Goal: Task Accomplishment & Management: Manage account settings

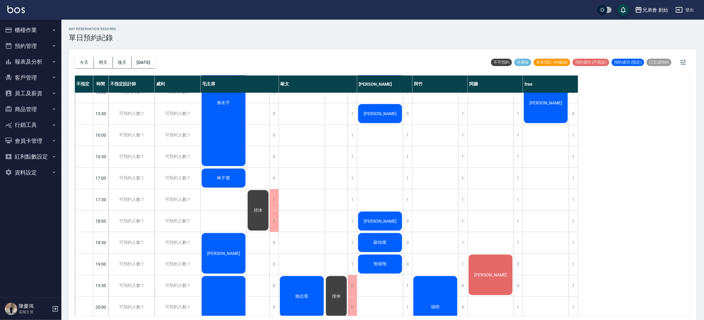
scroll to position [407, 0]
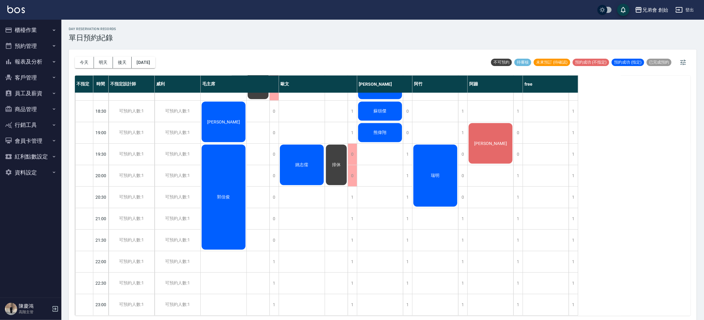
click at [331, 161] on div "排休" at bounding box center [336, 165] width 23 height 42
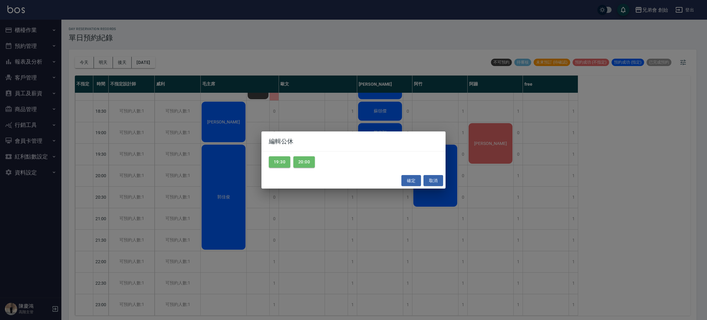
click at [299, 228] on div "編輯公休 19:30 20:00 確定 取消" at bounding box center [353, 160] width 707 height 320
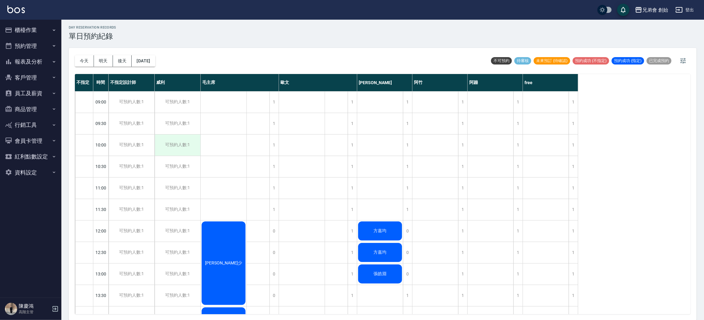
scroll to position [0, 0]
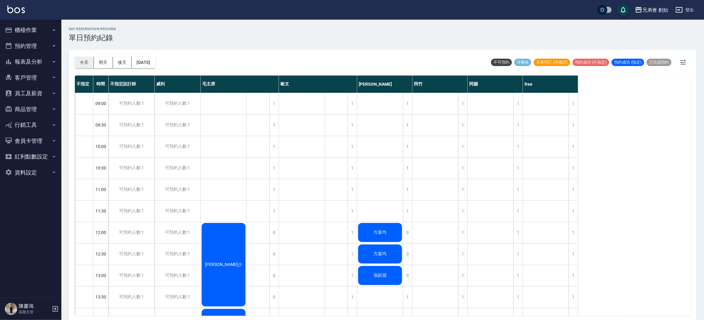
click at [82, 64] on button "今天" at bounding box center [84, 62] width 19 height 11
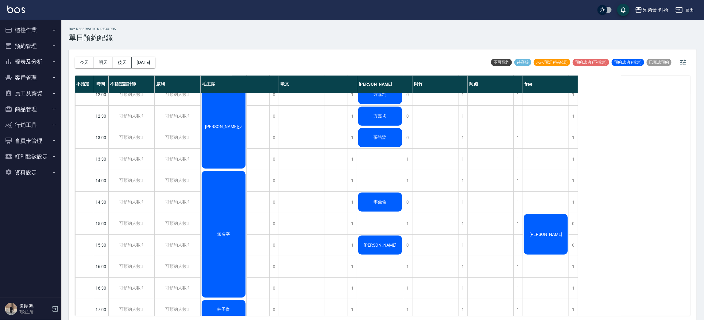
scroll to position [46, 0]
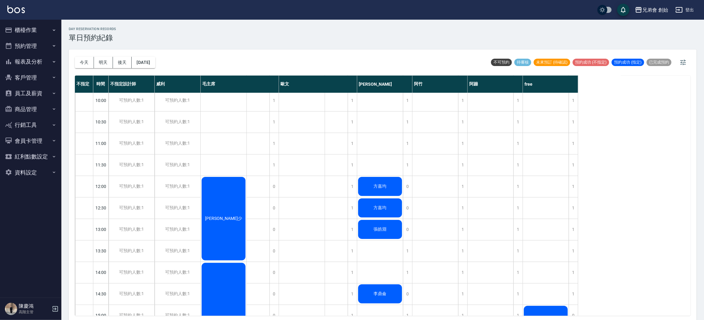
click at [224, 205] on div "[PERSON_NAME]少" at bounding box center [224, 218] width 46 height 85
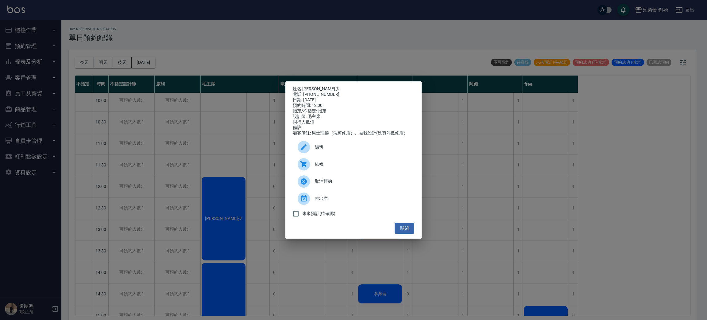
click at [267, 129] on div "姓名: 徐宣少 電話: 0989300373 日期: 2025/09/17 預約時間: 12:00 指定/不指定: 指定 設計師: 毛主席 同行人數: 0 備…" at bounding box center [353, 160] width 707 height 320
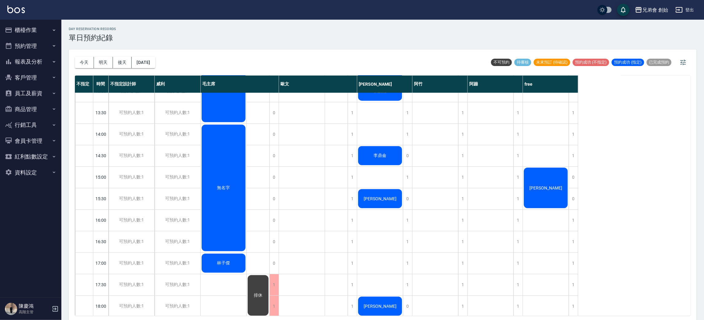
scroll to position [2, 0]
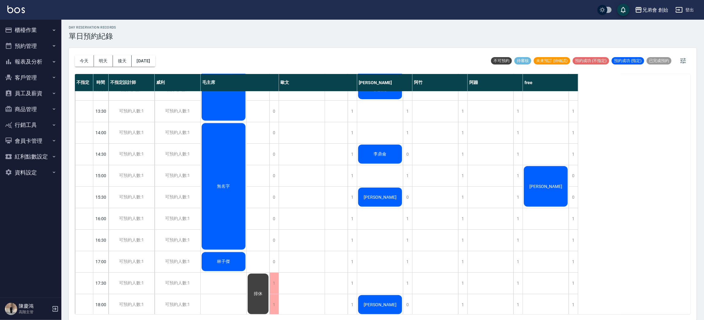
click at [30, 21] on ul "櫃檯作業 打帳單 帳單列表 掛單列表 座位開單 營業儀表板 現金收支登錄 高階收支登錄 材料自購登錄 每日結帳 排班表 現場電腦打卡 掃碼打卡 預約管理 預約…" at bounding box center [30, 101] width 56 height 163
click at [34, 33] on button "櫃檯作業" at bounding box center [30, 30] width 56 height 16
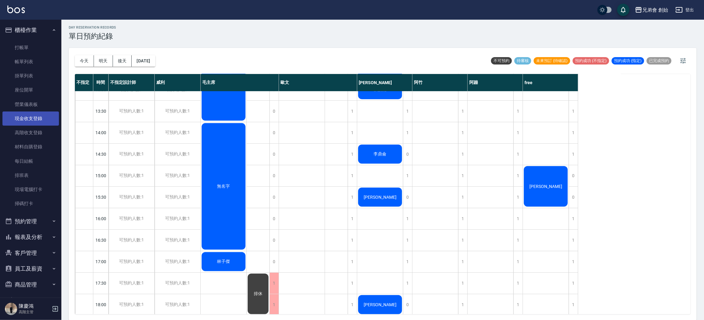
click at [49, 116] on link "現金收支登錄" at bounding box center [30, 118] width 56 height 14
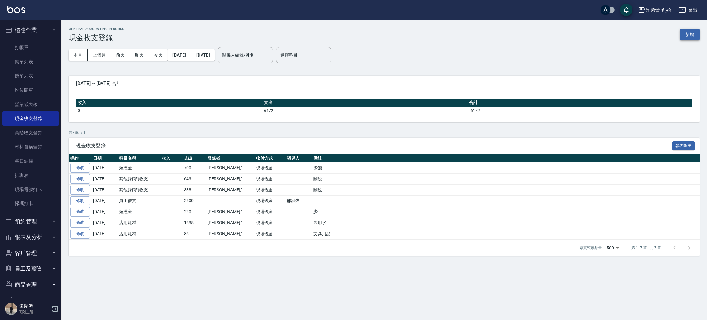
click at [695, 36] on button "新增" at bounding box center [690, 34] width 20 height 11
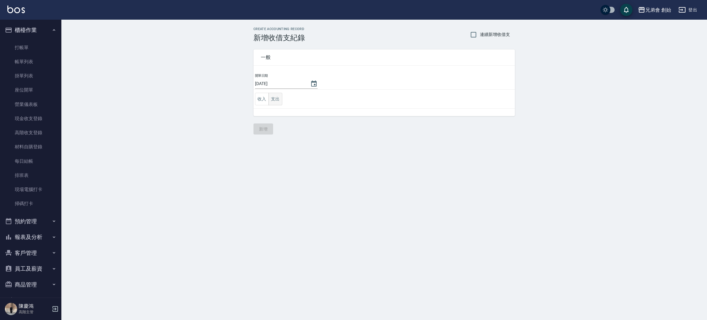
click at [273, 101] on button "支出" at bounding box center [275, 99] width 14 height 13
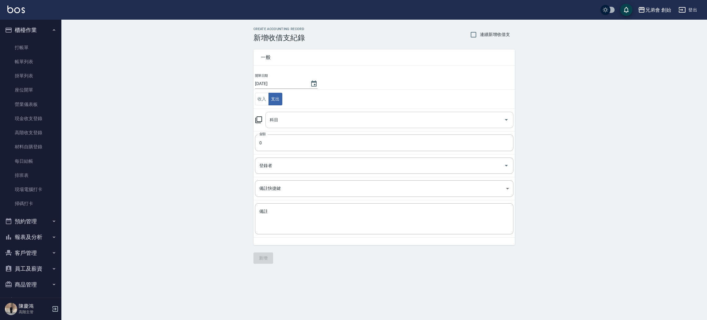
click at [297, 119] on input "科目" at bounding box center [384, 119] width 233 height 11
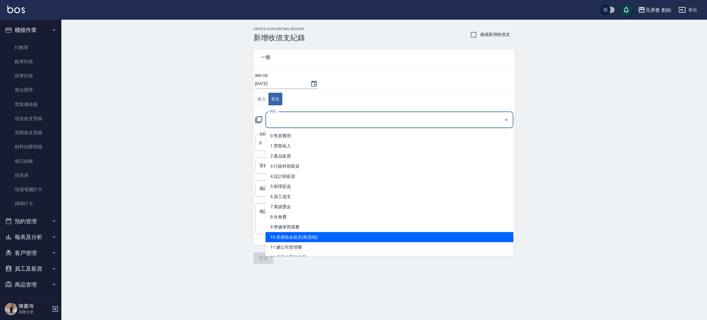
scroll to position [46, 0]
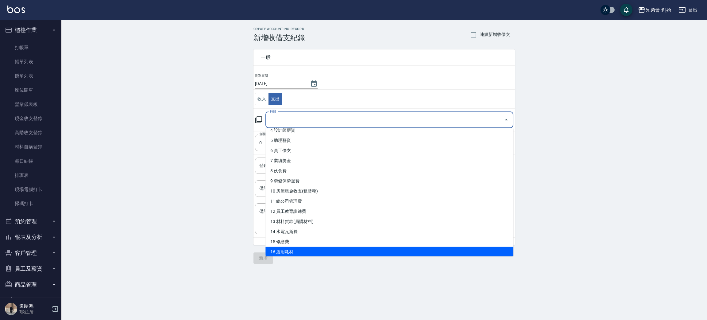
click at [290, 251] on li "16 店用耗材" at bounding box center [389, 252] width 248 height 10
type input "16 店用耗材"
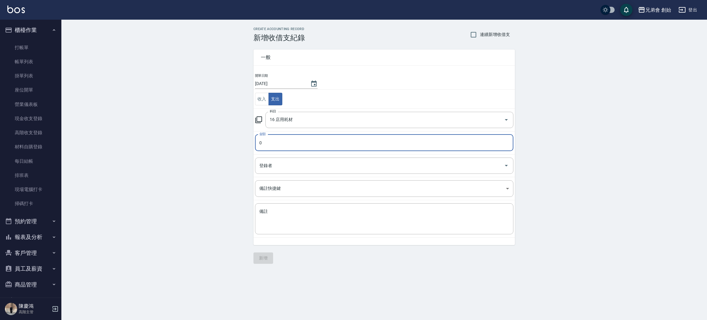
click at [323, 148] on input "0" at bounding box center [384, 142] width 258 height 17
type input "800"
click at [302, 164] on input "登錄者" at bounding box center [380, 165] width 244 height 11
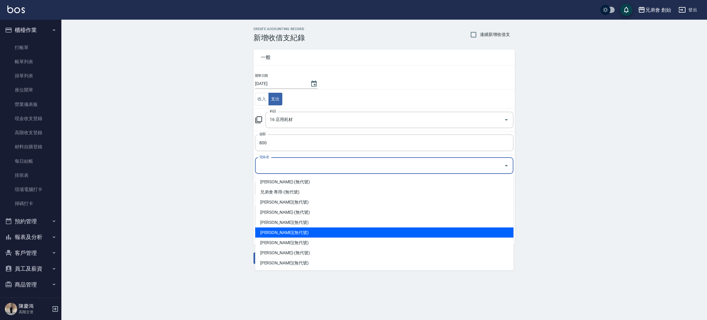
click at [282, 231] on li "詹翔宇-(無代號)" at bounding box center [384, 232] width 258 height 10
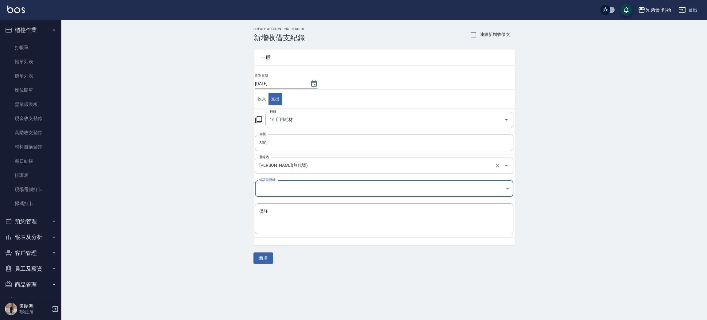
click at [330, 171] on input "詹翔宇-(無代號)" at bounding box center [376, 165] width 236 height 11
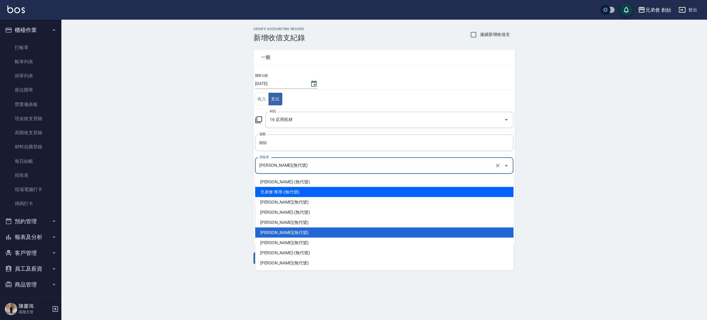
click at [319, 187] on li "兄弟會 專用-(無代號)" at bounding box center [384, 192] width 258 height 10
type input "兄弟會 專用-(無代號)"
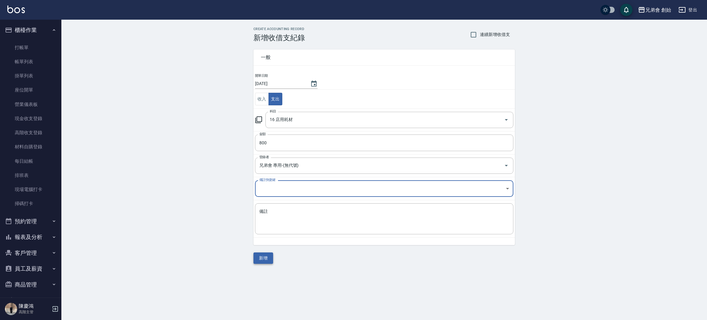
click at [272, 259] on button "新增" at bounding box center [263, 257] width 20 height 11
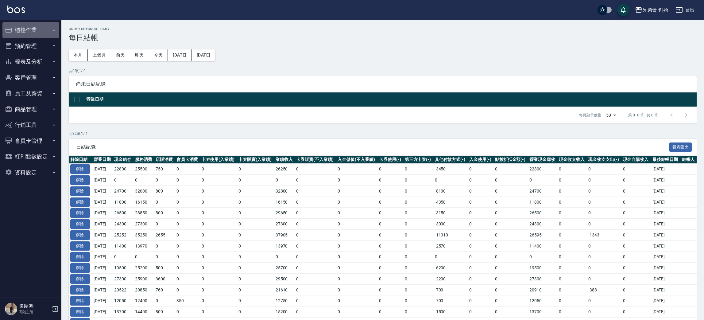
click at [50, 26] on button "櫃檯作業" at bounding box center [30, 30] width 56 height 16
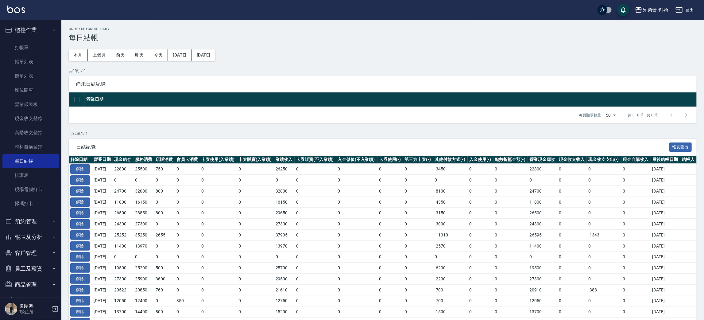
click at [50, 26] on button "櫃檯作業" at bounding box center [30, 30] width 56 height 16
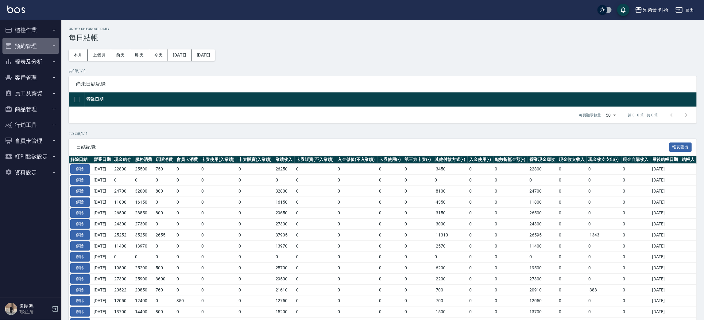
click at [51, 46] on button "預約管理" at bounding box center [30, 46] width 56 height 16
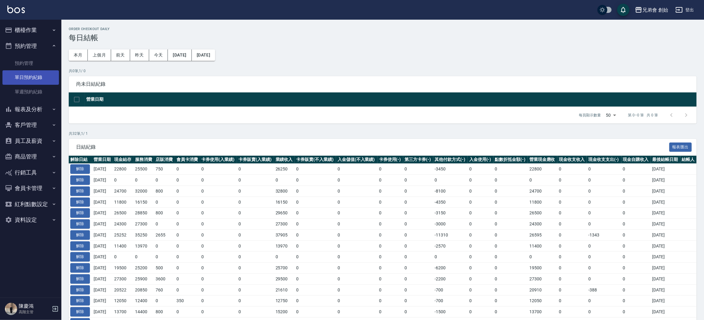
click at [44, 74] on link "單日預約紀錄" at bounding box center [30, 77] width 56 height 14
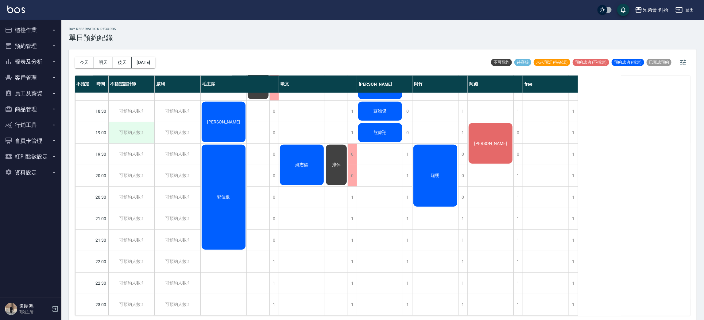
scroll to position [2, 0]
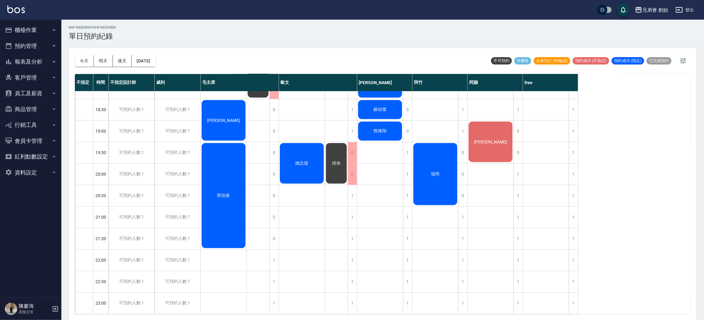
click at [483, 139] on span "[PERSON_NAME]" at bounding box center [490, 141] width 35 height 5
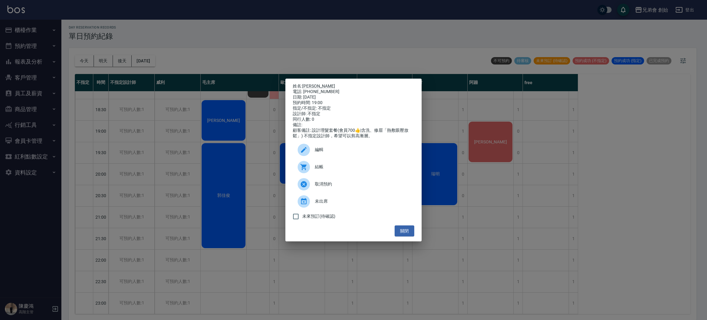
click at [524, 132] on div "姓名: 張昇平 電話: 0925470810 日期: 2025/09/17 預約時間: 19:00 指定/不指定: 不指定 設計師: 不指定 同行人數: 0 …" at bounding box center [353, 160] width 707 height 320
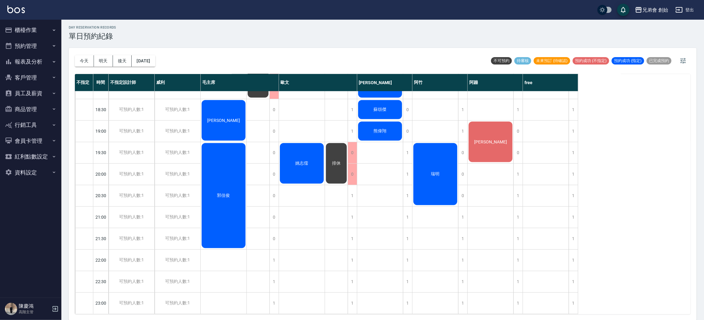
click at [510, 150] on div "[PERSON_NAME]" at bounding box center [491, 142] width 46 height 42
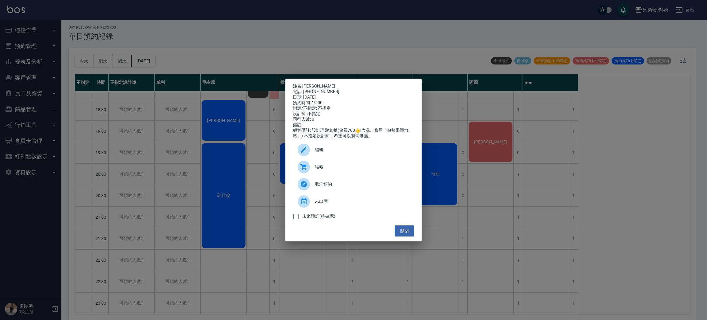
click at [509, 149] on div "姓名: 張昇平 電話: 0925470810 日期: 2025/09/17 預約時間: 19:00 指定/不指定: 不指定 設計師: 不指定 同行人數: 0 …" at bounding box center [353, 160] width 707 height 320
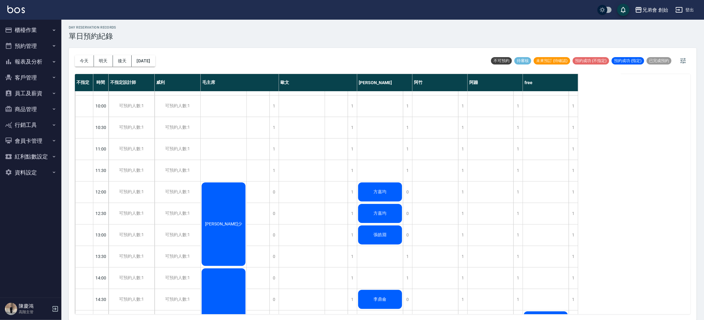
scroll to position [0, 0]
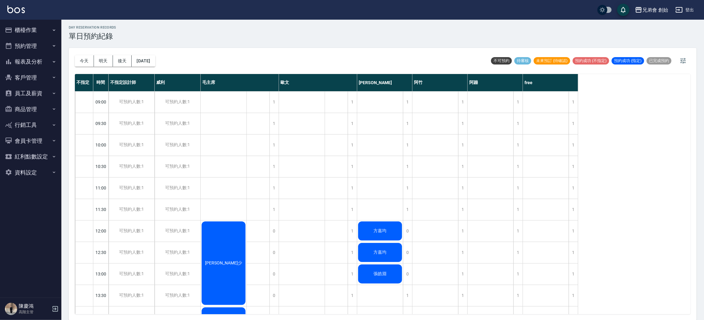
click at [91, 55] on button "今天" at bounding box center [84, 60] width 19 height 11
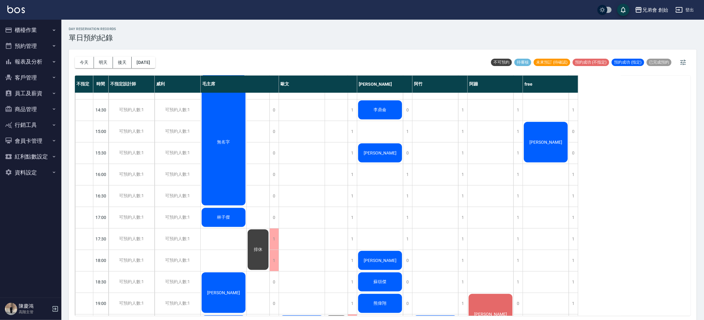
scroll to position [407, 0]
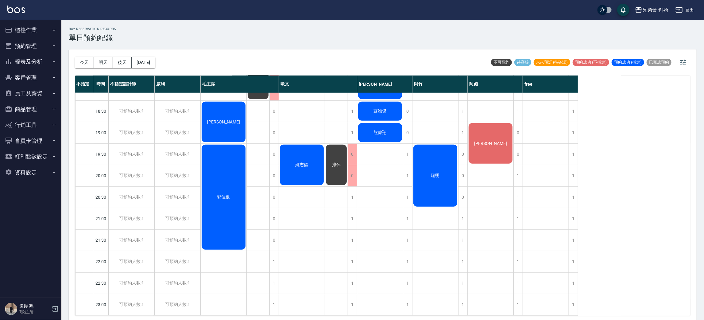
click at [339, 162] on span "排休" at bounding box center [336, 165] width 11 height 6
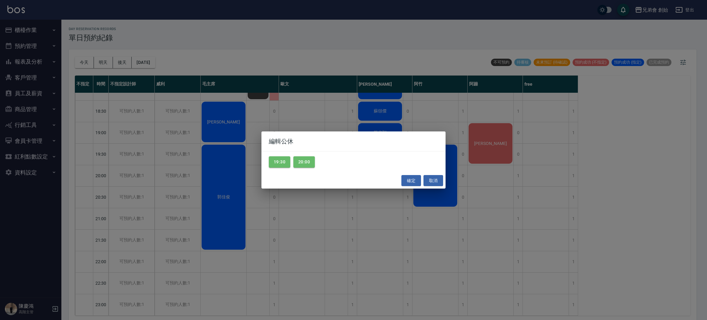
click at [213, 208] on div "編輯公休 19:30 20:00 確定 取消" at bounding box center [353, 160] width 707 height 320
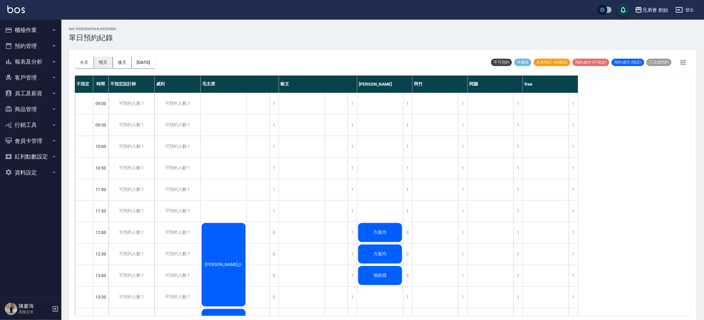
click at [110, 66] on button "明天" at bounding box center [103, 62] width 19 height 11
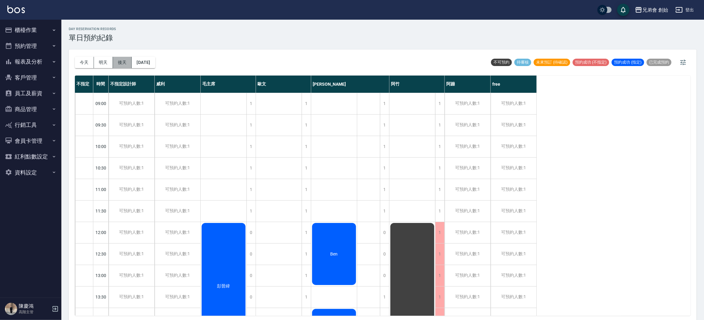
click at [114, 62] on button "後天" at bounding box center [122, 62] width 19 height 11
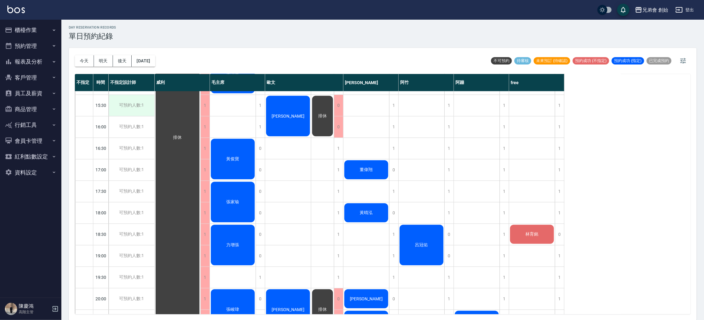
scroll to position [407, 0]
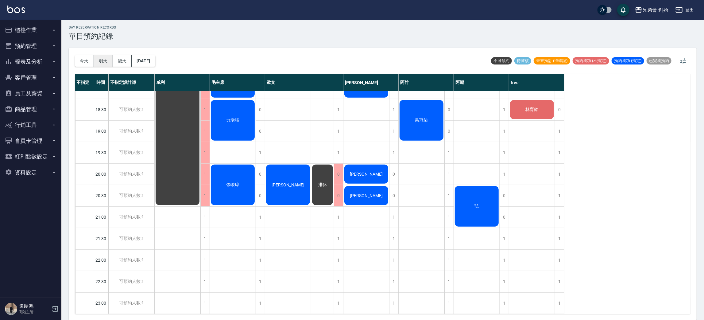
click at [101, 62] on button "明天" at bounding box center [103, 60] width 19 height 11
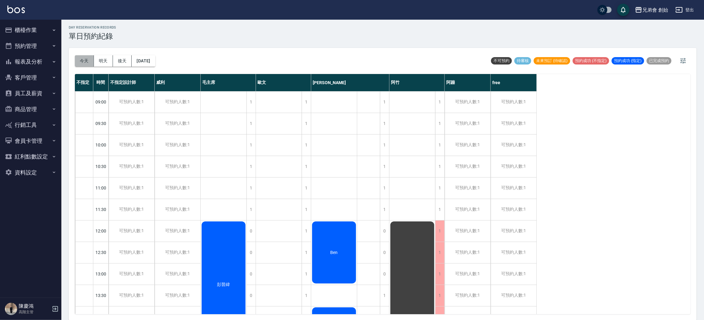
click at [82, 55] on button "今天" at bounding box center [84, 60] width 19 height 11
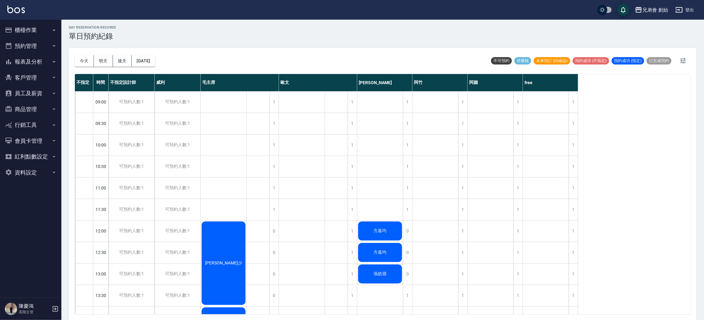
click at [72, 55] on div "今天 明天 後天 2025/09/17 不可預約 待審核 未來預訂 (待確認) 預約成功 (不指定) 預約成功 (指定) 已完成預約 不指定 時間 不指定設計…" at bounding box center [383, 184] width 628 height 272
click at [79, 63] on button "今天" at bounding box center [84, 60] width 19 height 11
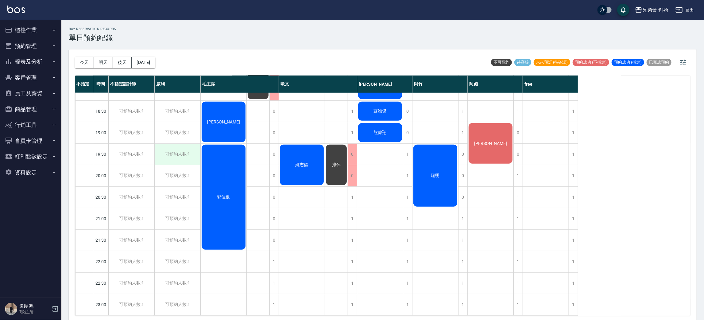
scroll to position [2, 0]
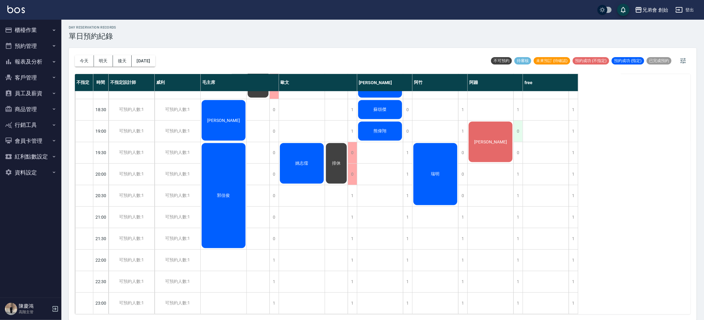
click at [514, 128] on div "0" at bounding box center [517, 131] width 9 height 21
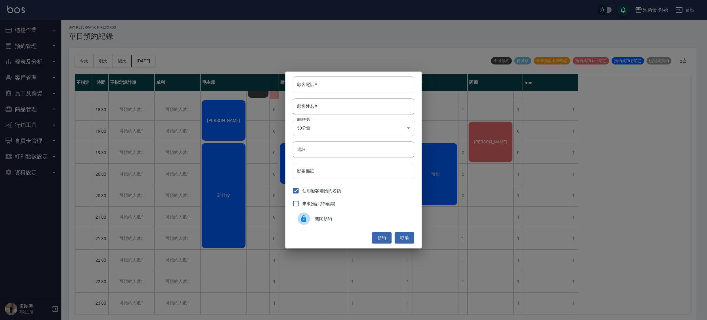
click at [329, 226] on div "關閉預約" at bounding box center [353, 218] width 121 height 17
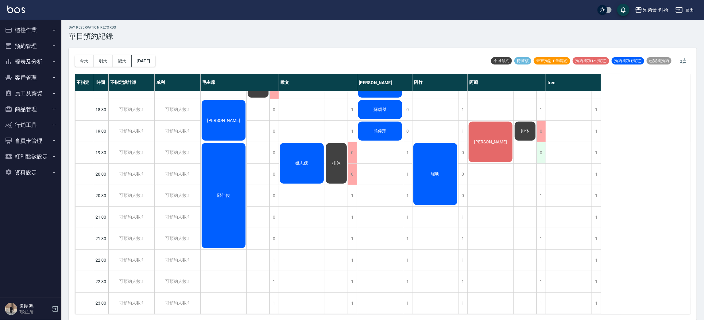
click at [542, 145] on div "0" at bounding box center [540, 152] width 9 height 21
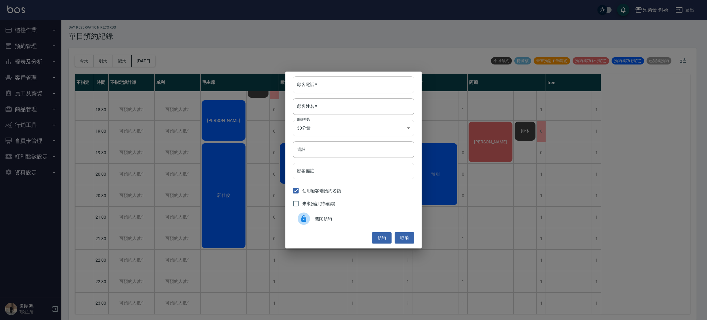
click at [378, 209] on div "未來預訂(待確認)" at bounding box center [353, 203] width 121 height 13
click at [332, 220] on span "關閉預約" at bounding box center [362, 218] width 94 height 6
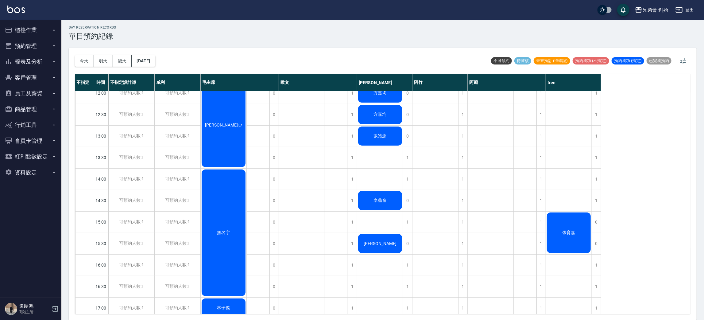
scroll to position [230, 0]
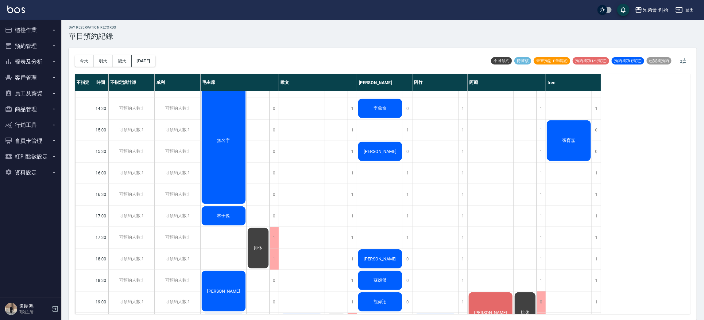
click at [218, 176] on div "無名字" at bounding box center [224, 140] width 46 height 128
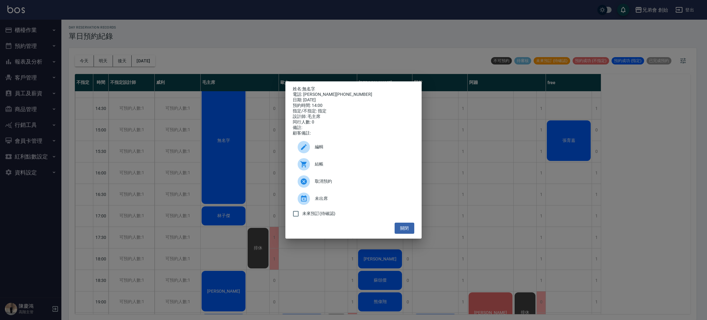
click at [210, 175] on div "姓名: 無名字 電話: [PERSON_NAME][PHONE_NUMBER] 日期: [DATE] 預約時間: 14:00 指定/不指定: 指定 設計師: …" at bounding box center [353, 160] width 707 height 320
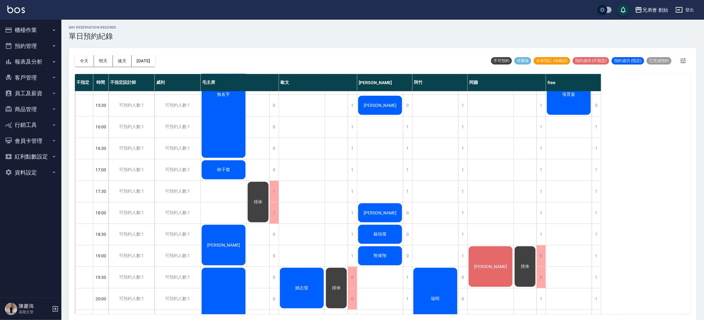
scroll to position [368, 0]
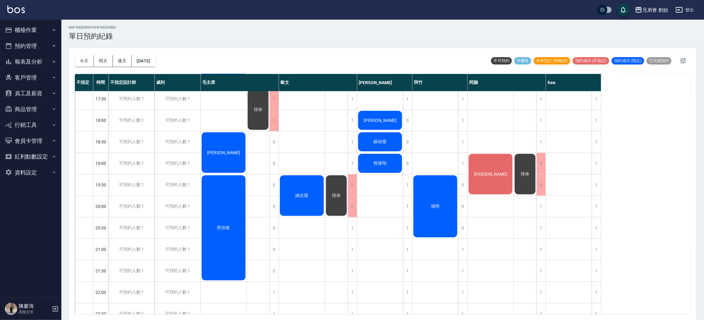
click at [434, 201] on div "瑞明" at bounding box center [435, 206] width 46 height 64
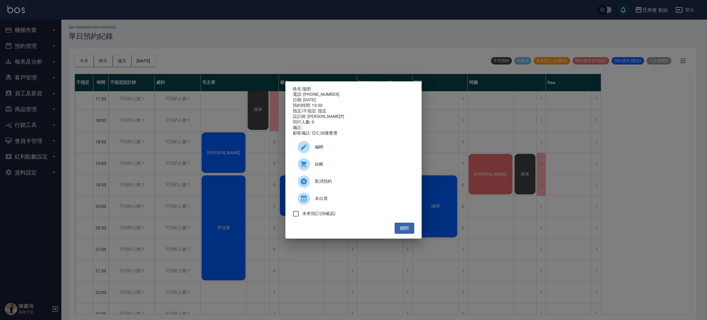
click at [181, 173] on div "姓名: 瑞明 電話: [PHONE_NUMBER] 日期: [DATE] 預約時間: 19:30 指定/不指定: 指定 設計師: [PERSON_NAME] …" at bounding box center [353, 160] width 707 height 320
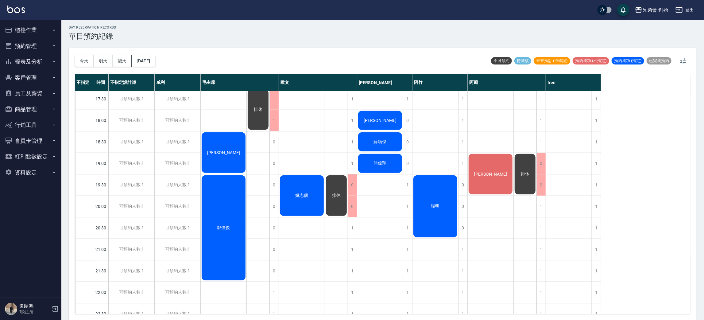
click at [101, 52] on div "[DATE] [DATE] [DATE] [DATE]" at bounding box center [115, 61] width 80 height 26
click at [104, 60] on button "明天" at bounding box center [103, 60] width 19 height 11
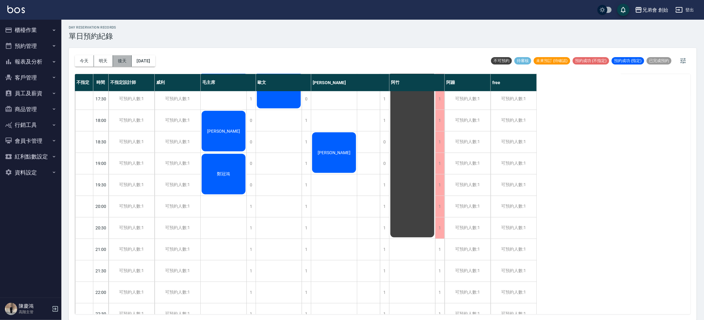
click at [117, 61] on button "後天" at bounding box center [122, 60] width 19 height 11
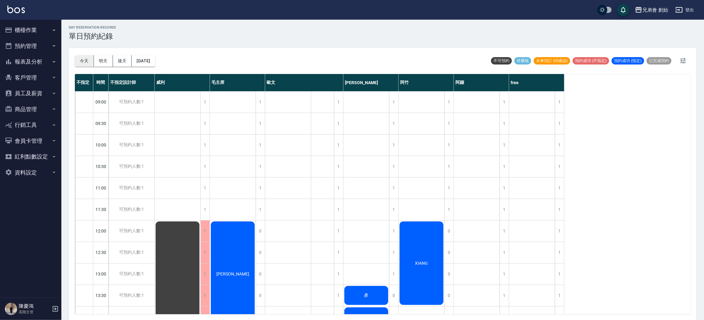
click at [85, 59] on button "今天" at bounding box center [84, 60] width 19 height 11
